Goal: Transaction & Acquisition: Purchase product/service

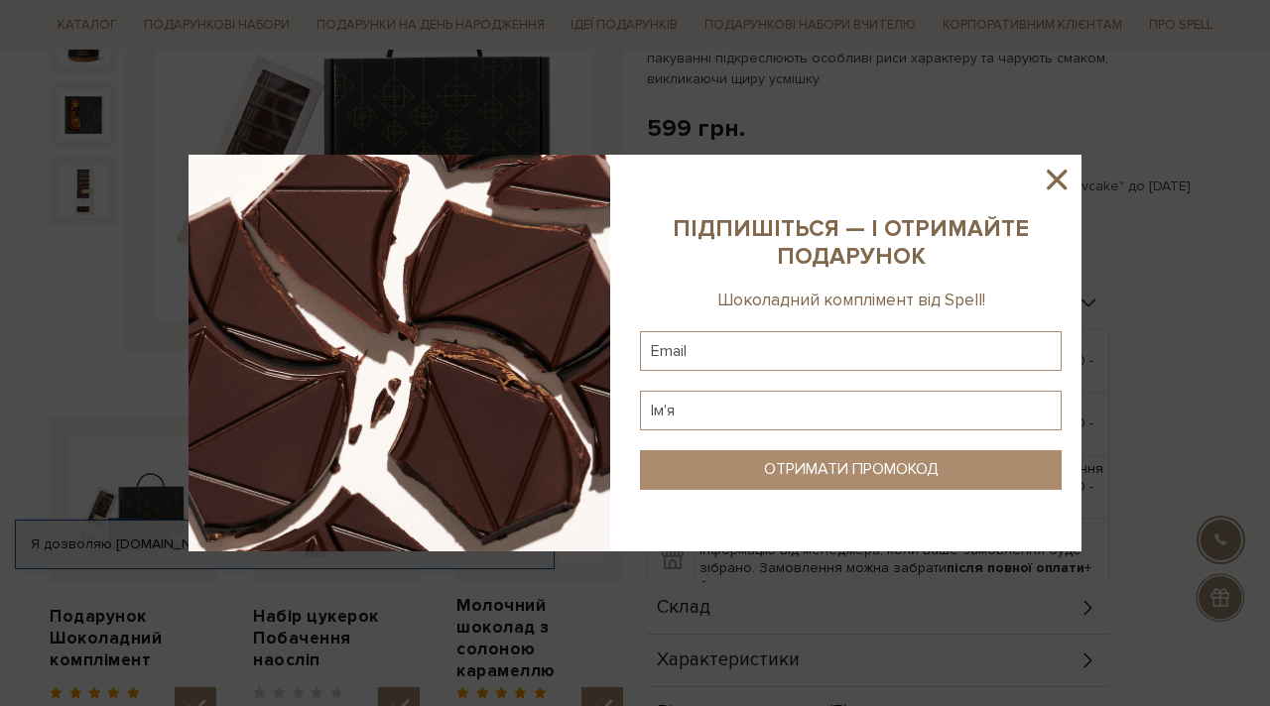
scroll to position [417, 0]
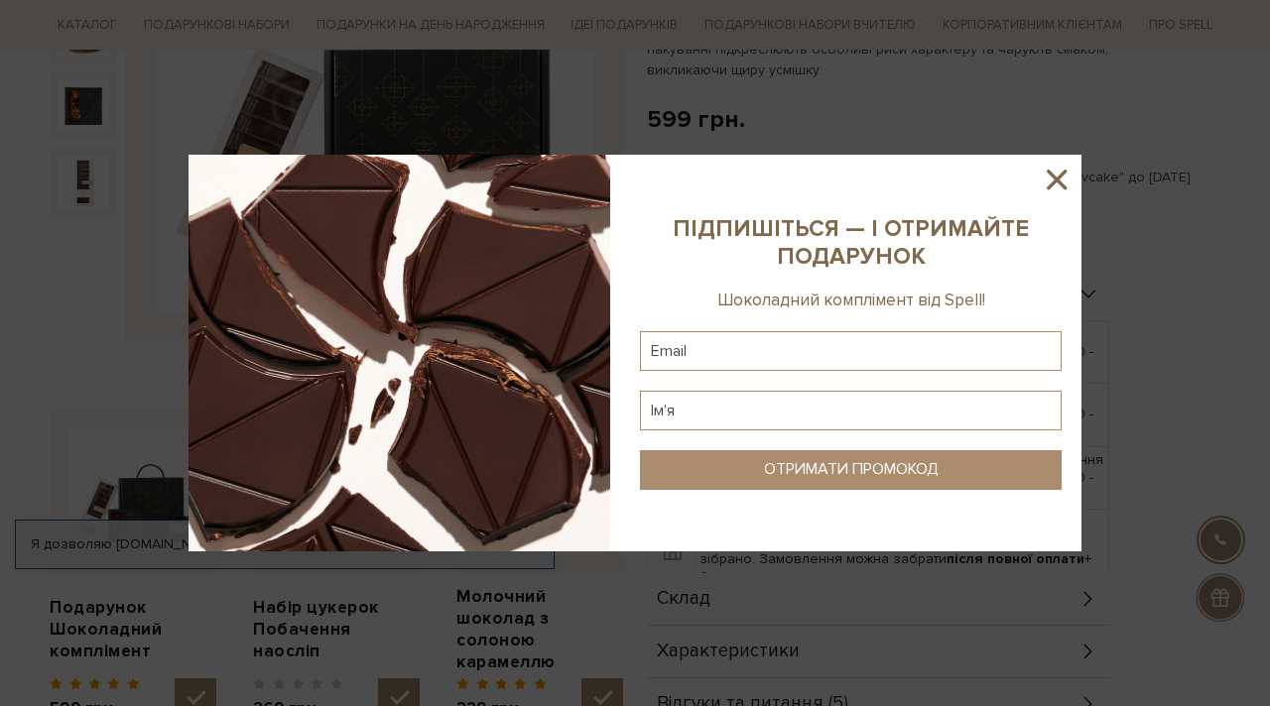
click at [1052, 178] on icon at bounding box center [1056, 180] width 20 height 20
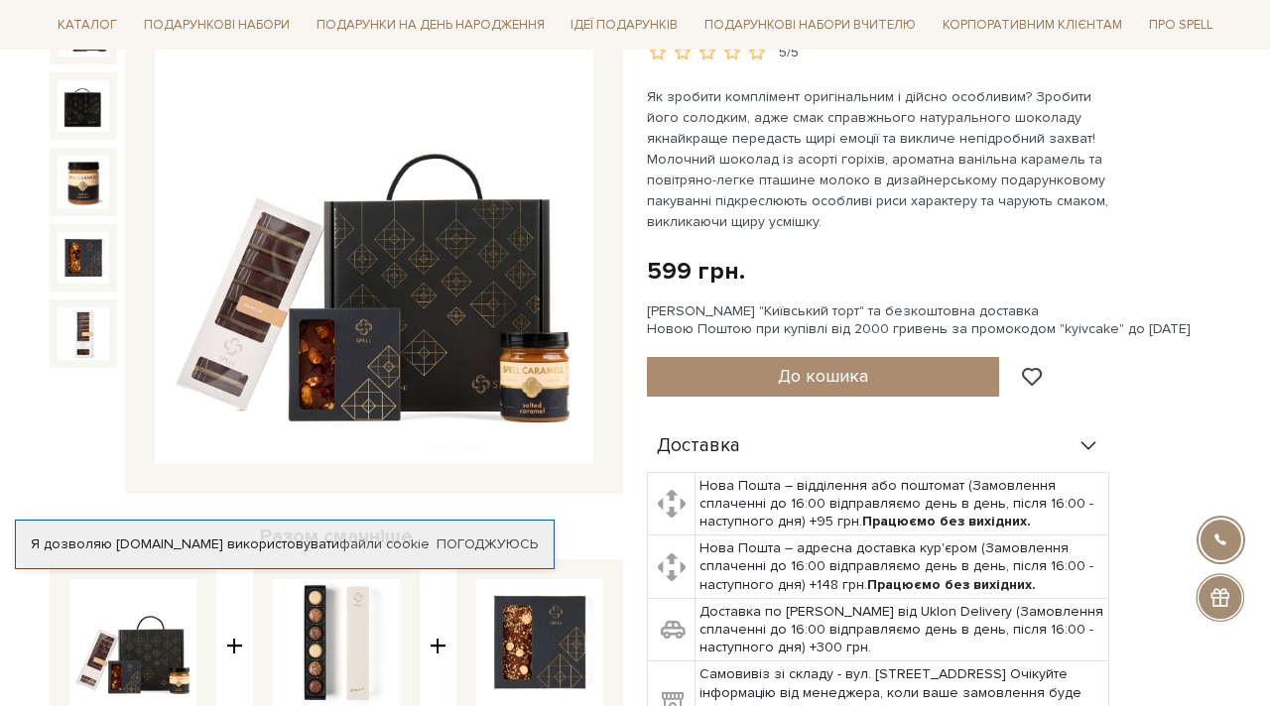
scroll to position [258, 0]
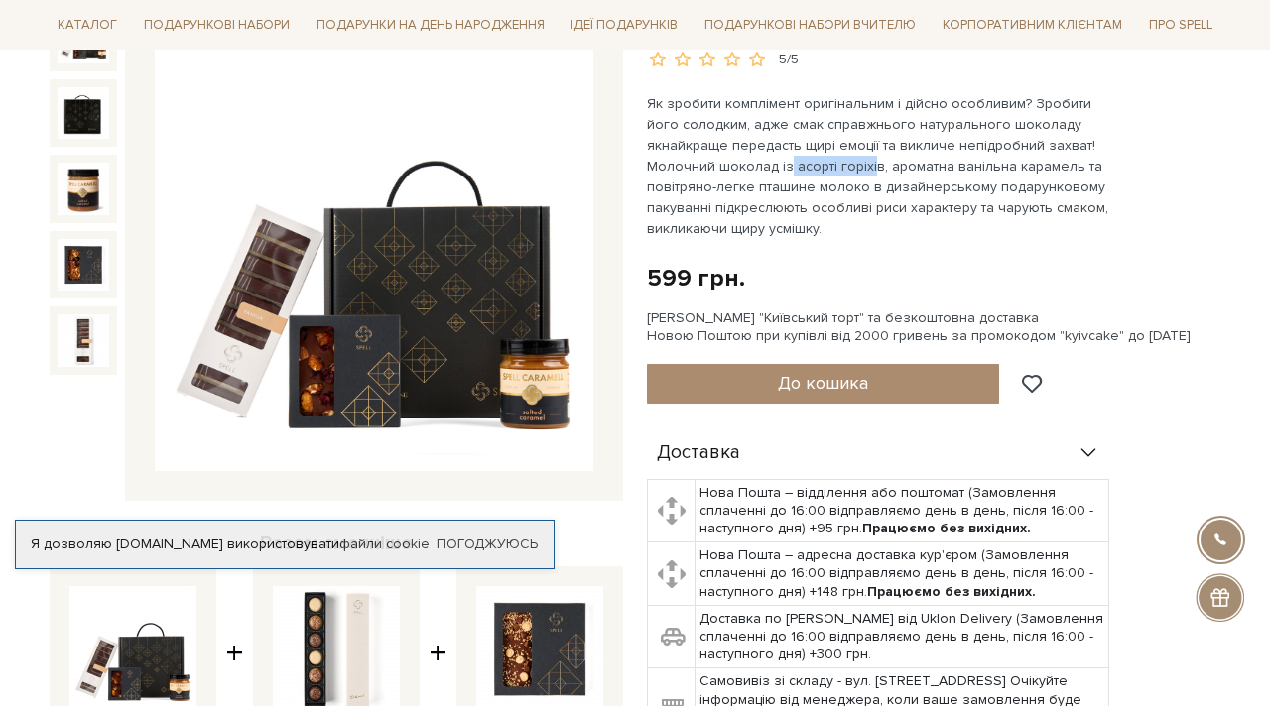
drag, startPoint x: 716, startPoint y: 169, endPoint x: 799, endPoint y: 168, distance: 83.3
click at [800, 168] on p "Як зробити комплімент оригінальним і дійсно особливим? Зробити його солодким, а…" at bounding box center [879, 166] width 465 height 146
drag, startPoint x: 818, startPoint y: 186, endPoint x: 1094, endPoint y: 185, distance: 275.7
click at [1094, 186] on p "Як зробити комплімент оригінальним і дійсно особливим? Зробити його солодким, а…" at bounding box center [879, 166] width 465 height 146
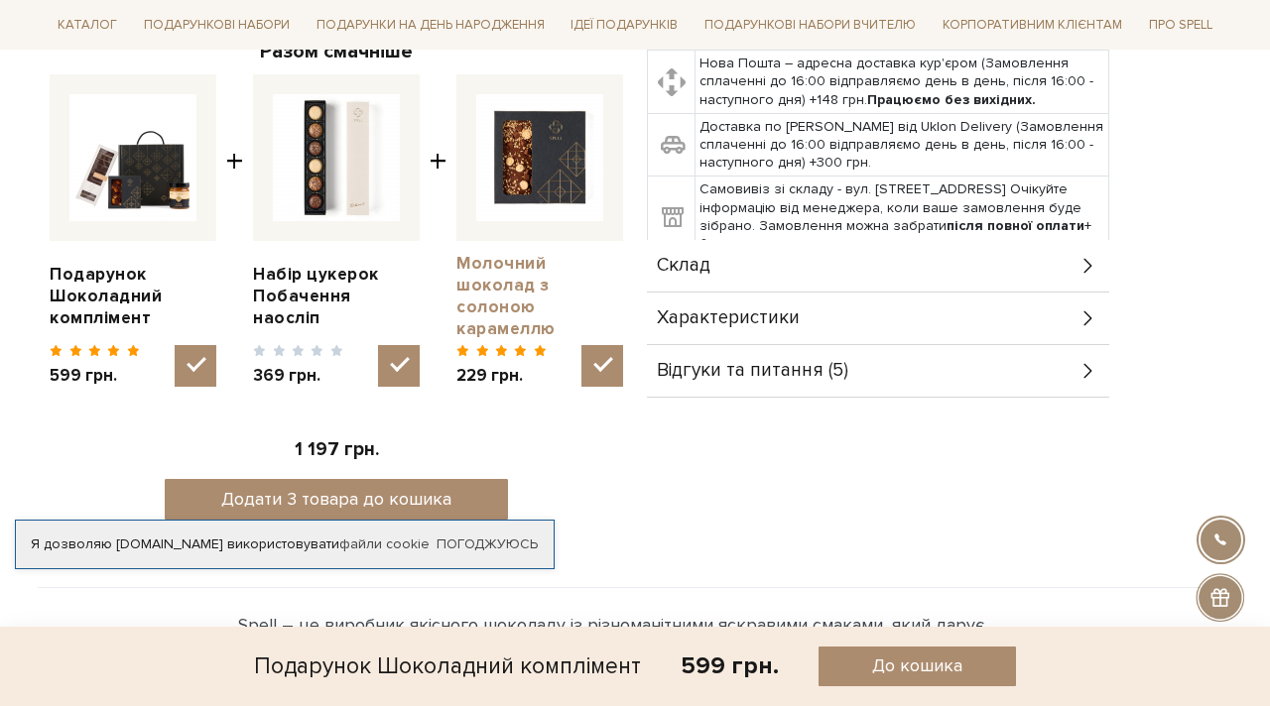
scroll to position [755, 0]
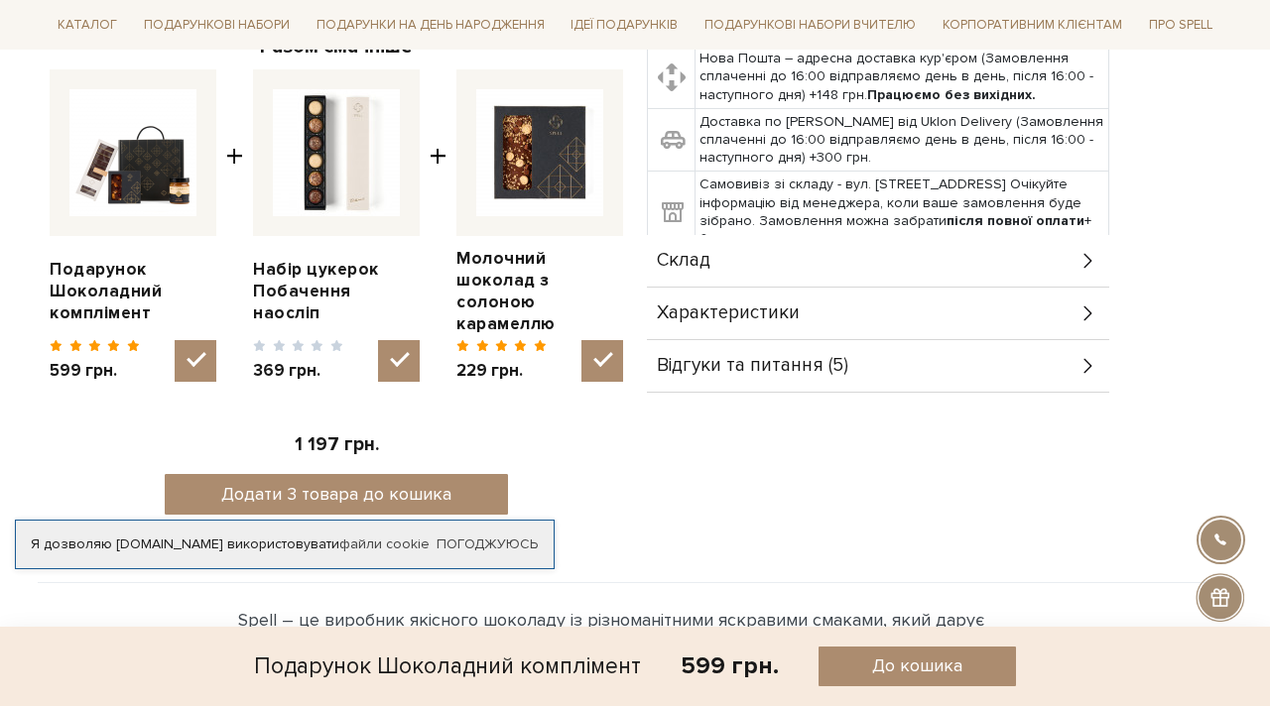
click at [410, 340] on input "checkbox" at bounding box center [399, 361] width 42 height 42
click at [395, 347] on input "checkbox" at bounding box center [399, 361] width 42 height 42
checkbox input "true"
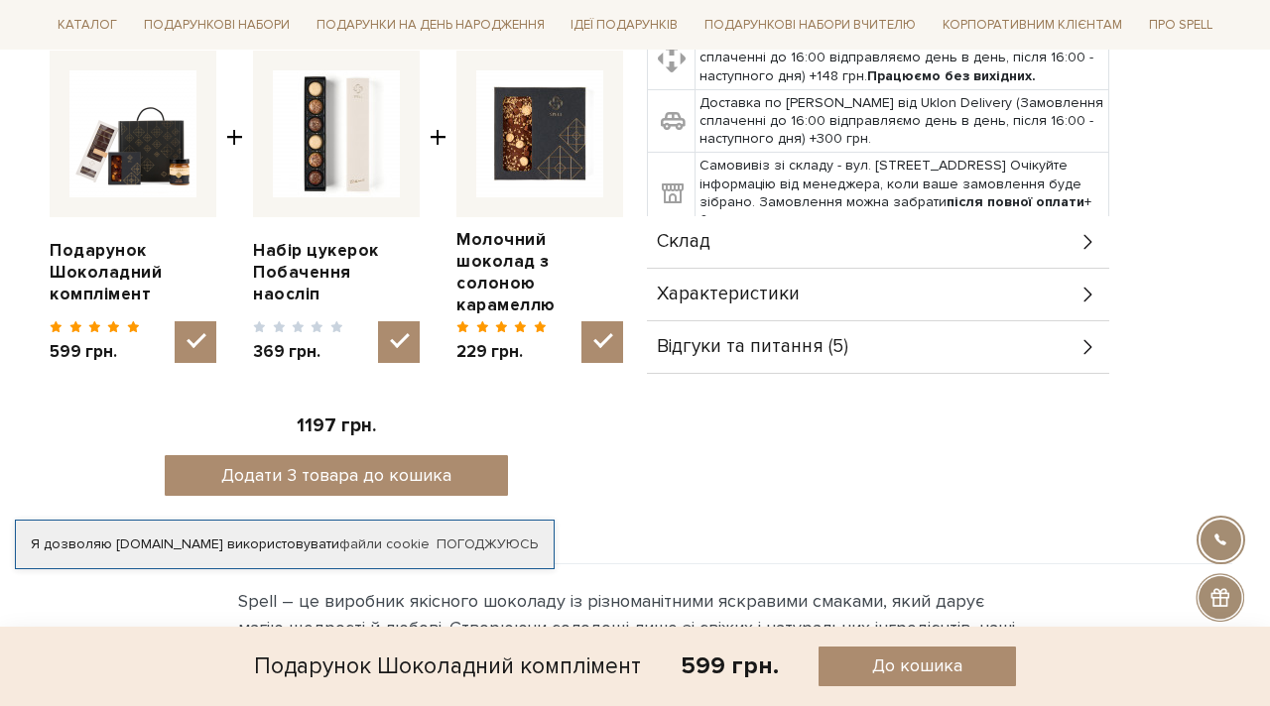
scroll to position [776, 0]
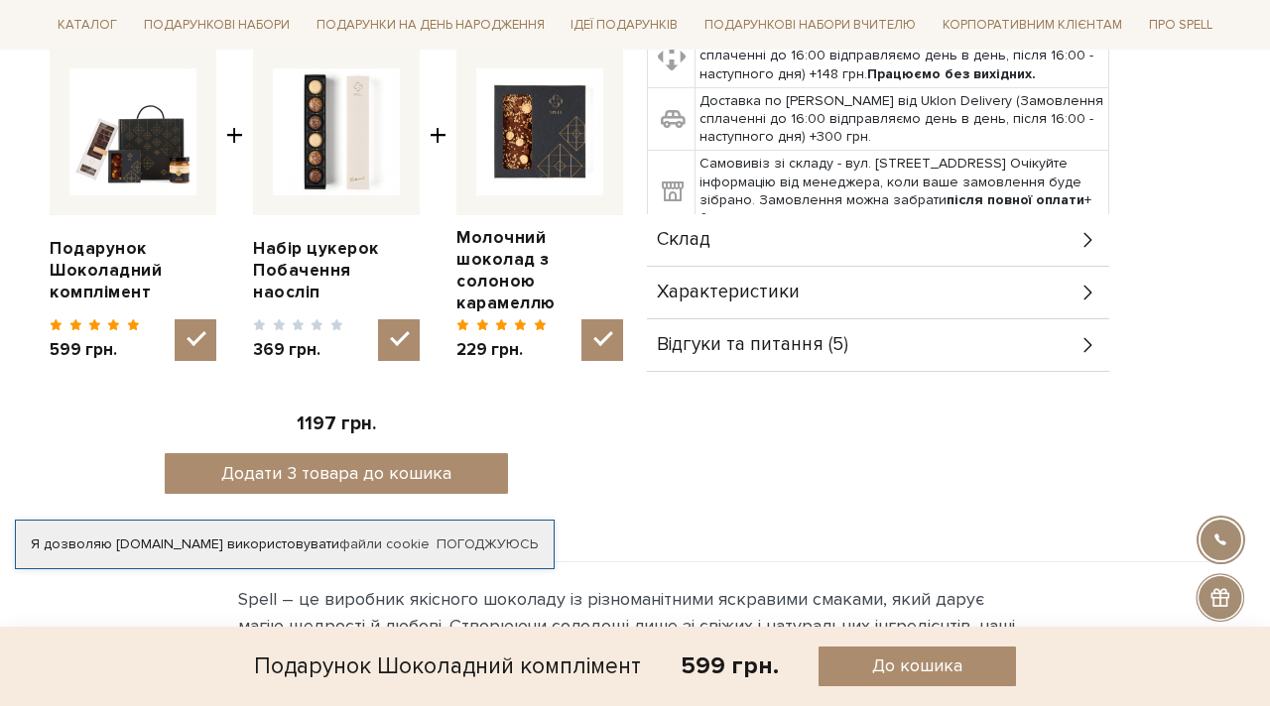
click at [190, 319] on input "checkbox" at bounding box center [196, 340] width 42 height 42
checkbox input "true"
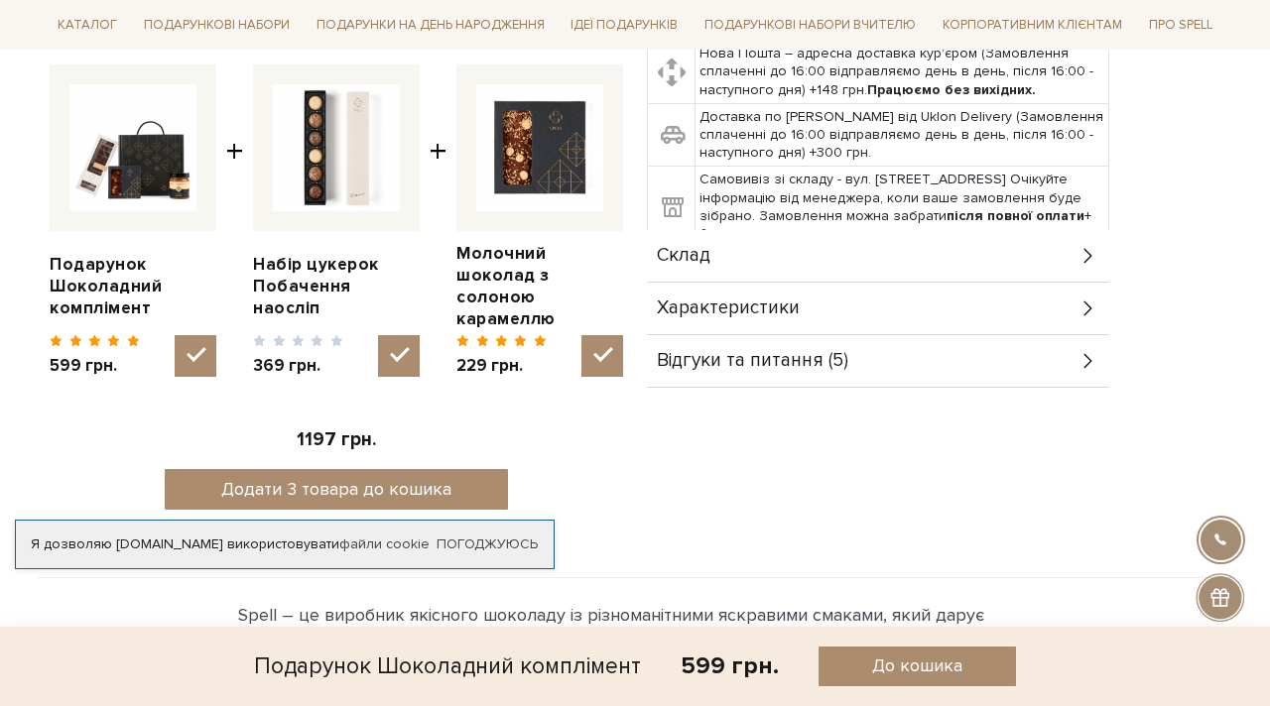
click at [595, 335] on input "checkbox" at bounding box center [602, 356] width 42 height 42
click at [601, 335] on input "checkbox" at bounding box center [602, 356] width 42 height 42
checkbox input "true"
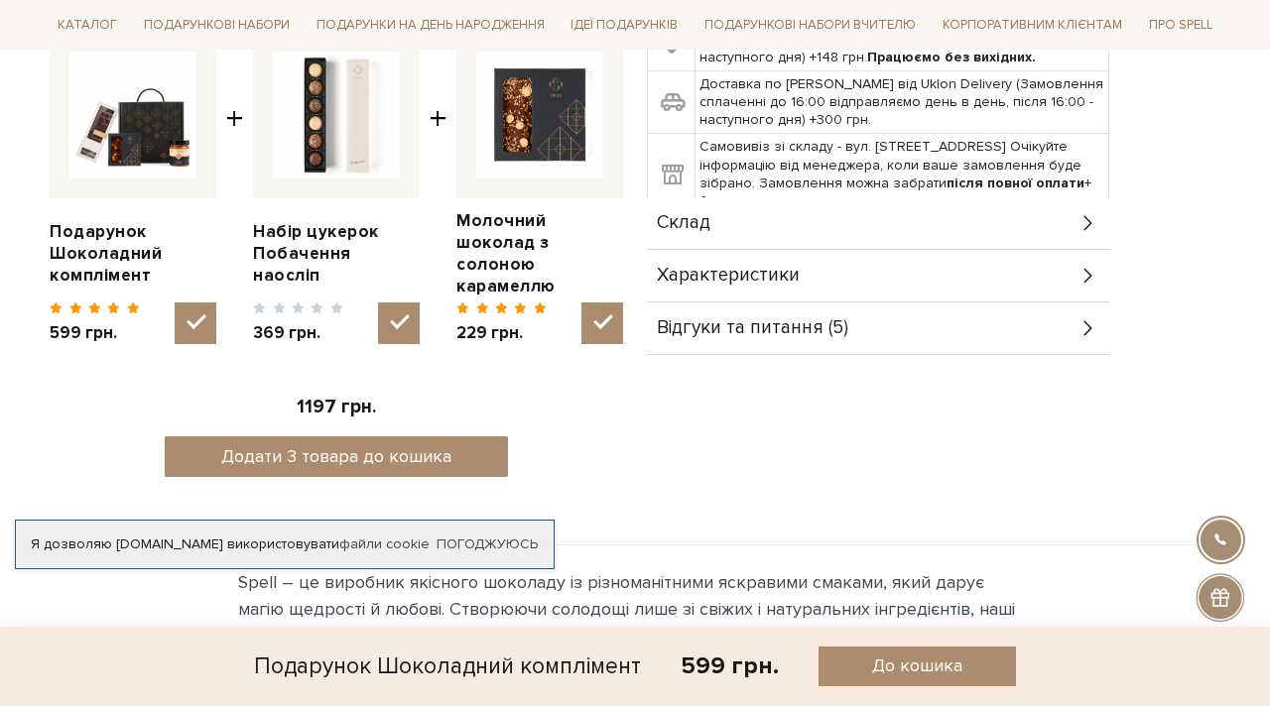
scroll to position [797, 0]
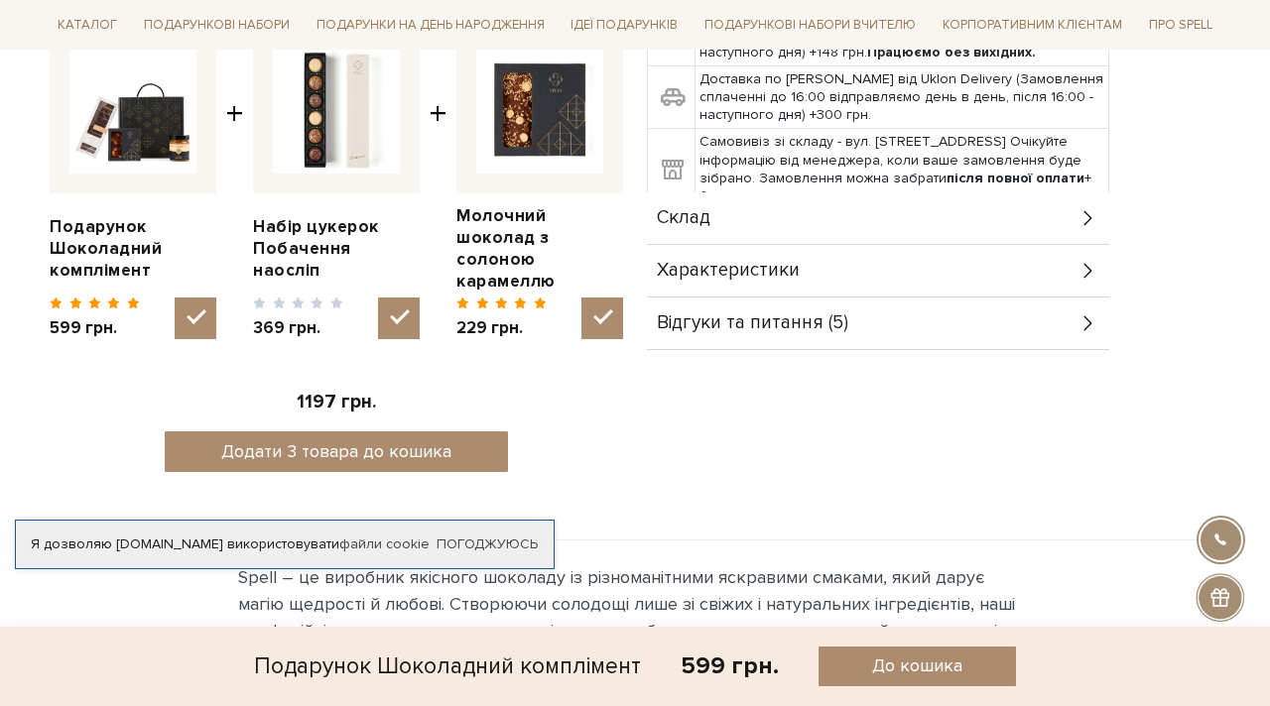
click at [409, 305] on input "checkbox" at bounding box center [399, 319] width 42 height 42
checkbox input "false"
click at [612, 298] on input "checkbox" at bounding box center [602, 319] width 42 height 42
click at [602, 298] on input "checkbox" at bounding box center [602, 319] width 42 height 42
checkbox input "true"
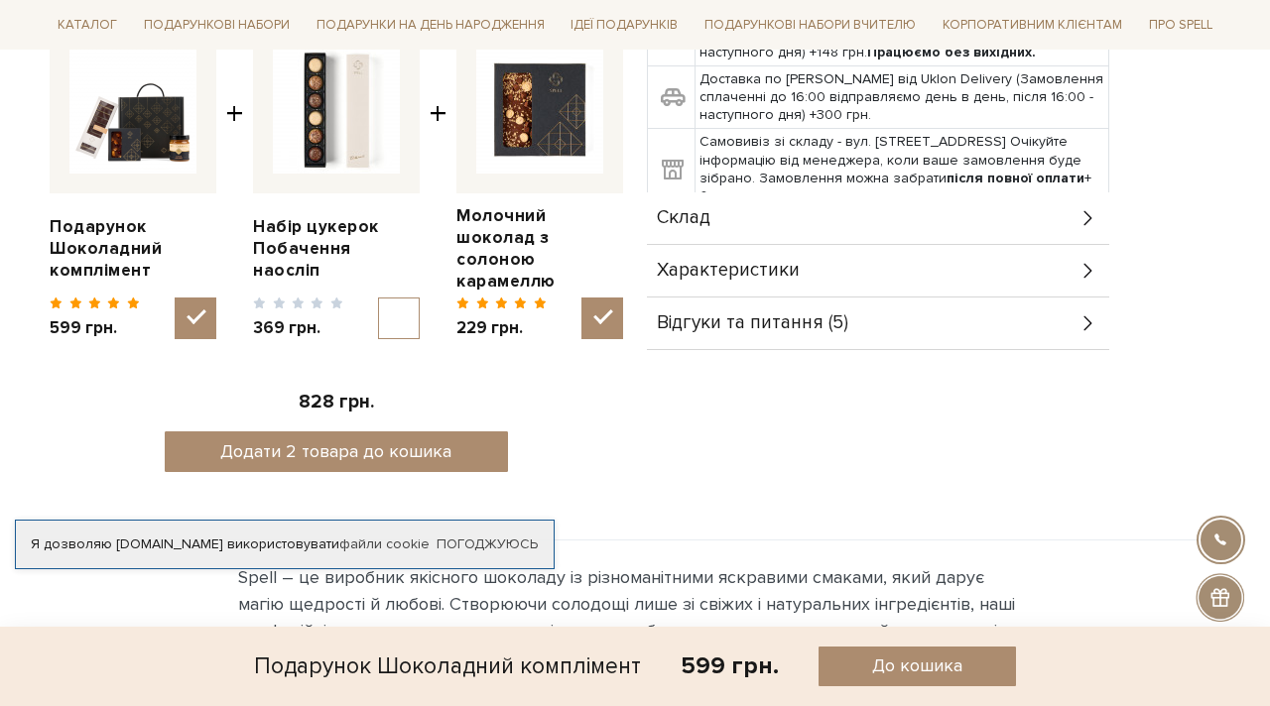
click at [380, 298] on input "checkbox" at bounding box center [399, 319] width 42 height 42
checkbox input "true"
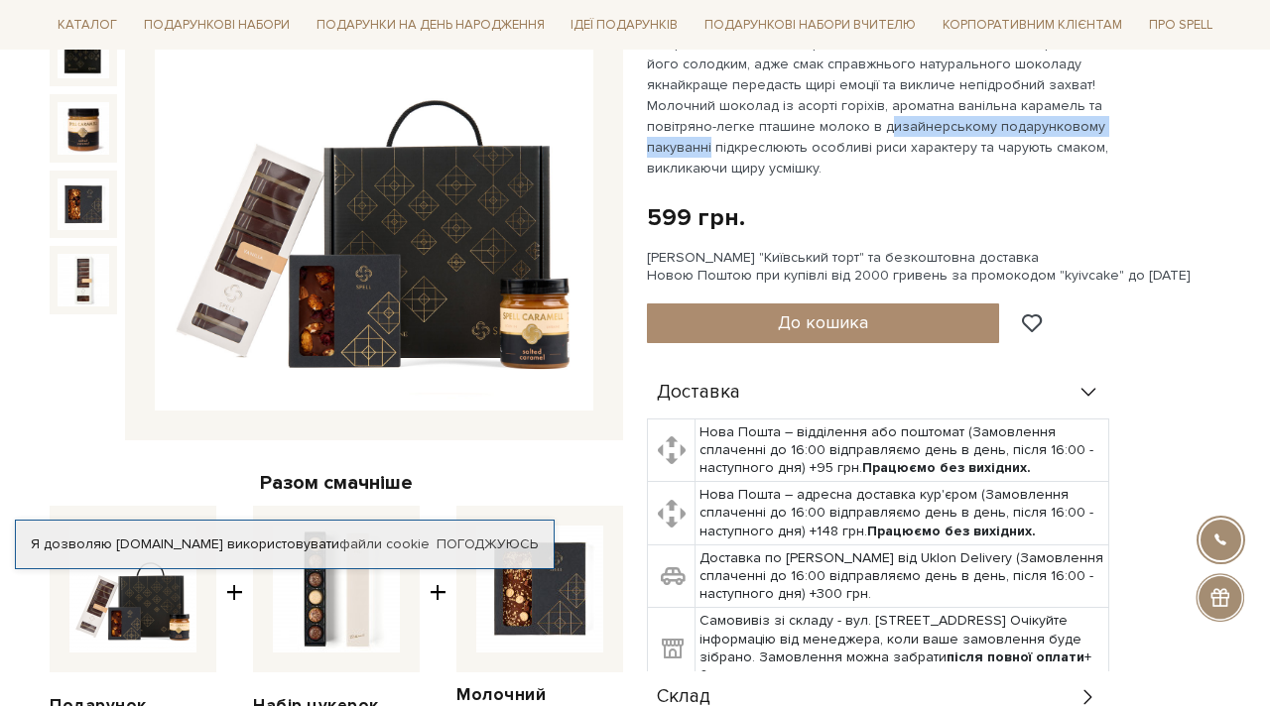
scroll to position [320, 0]
